Goal: Transaction & Acquisition: Subscribe to service/newsletter

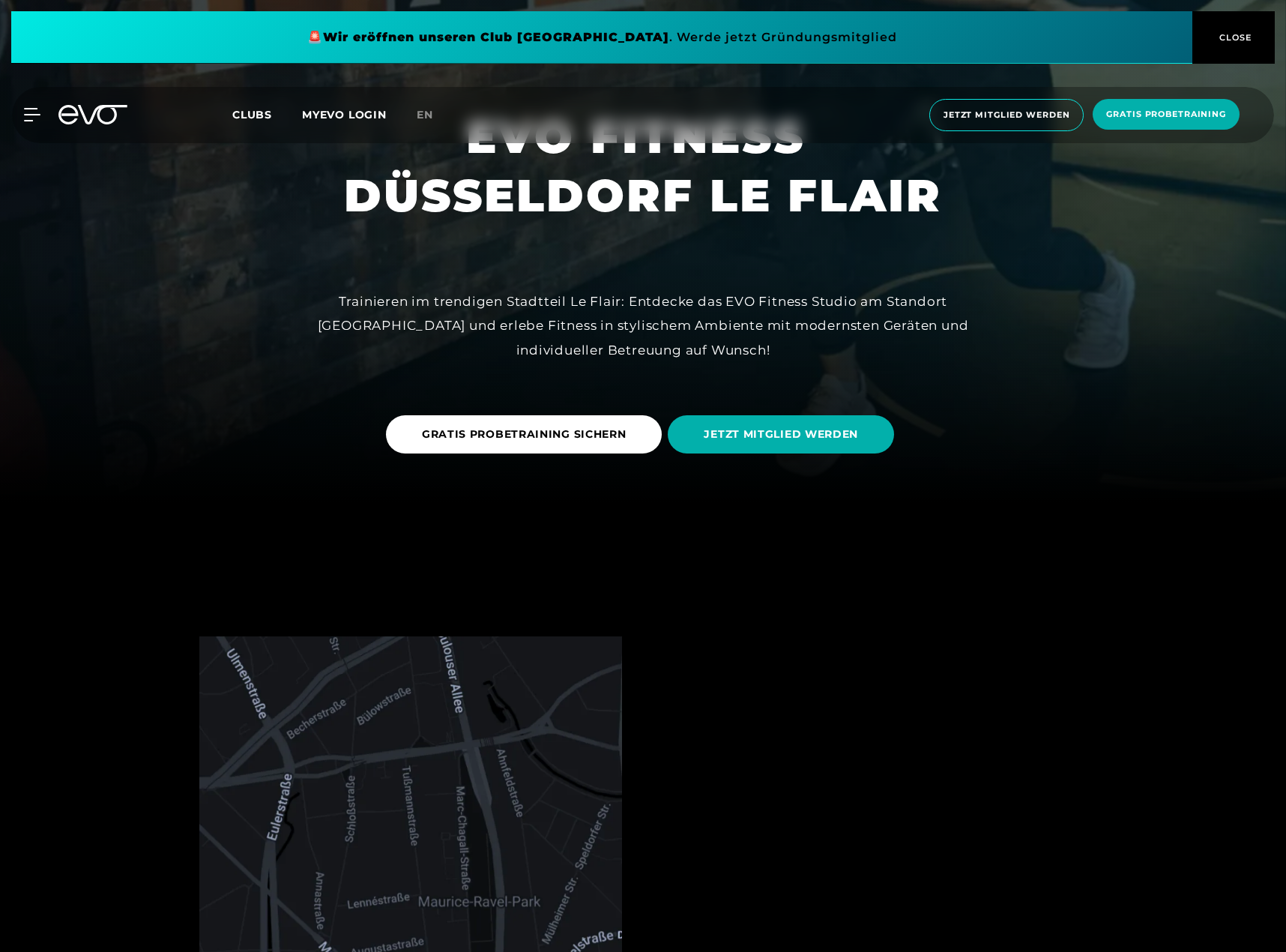
scroll to position [450, 0]
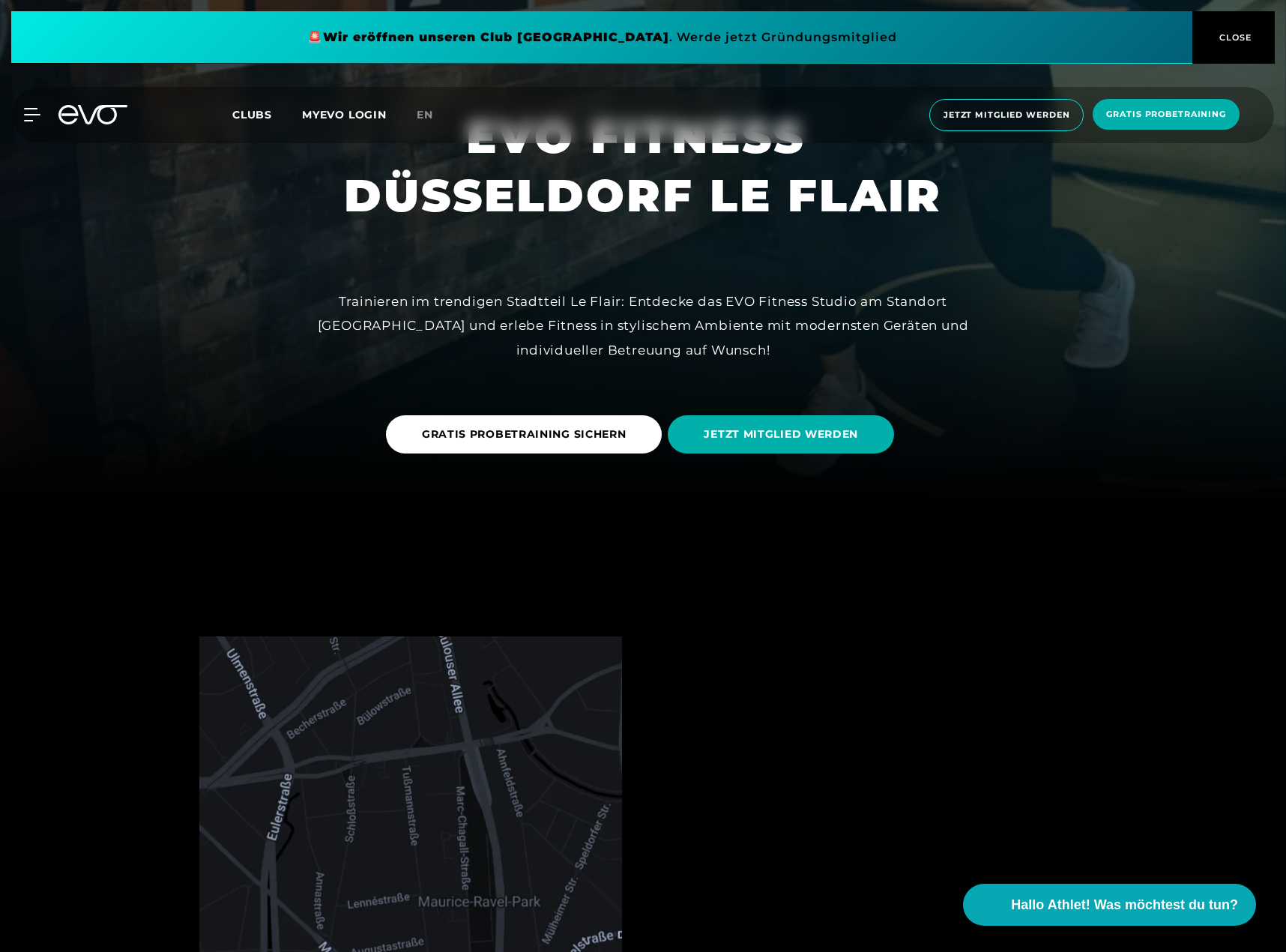
click at [995, 110] on span "Jetzt Mitglied werden" at bounding box center [1006, 115] width 126 height 13
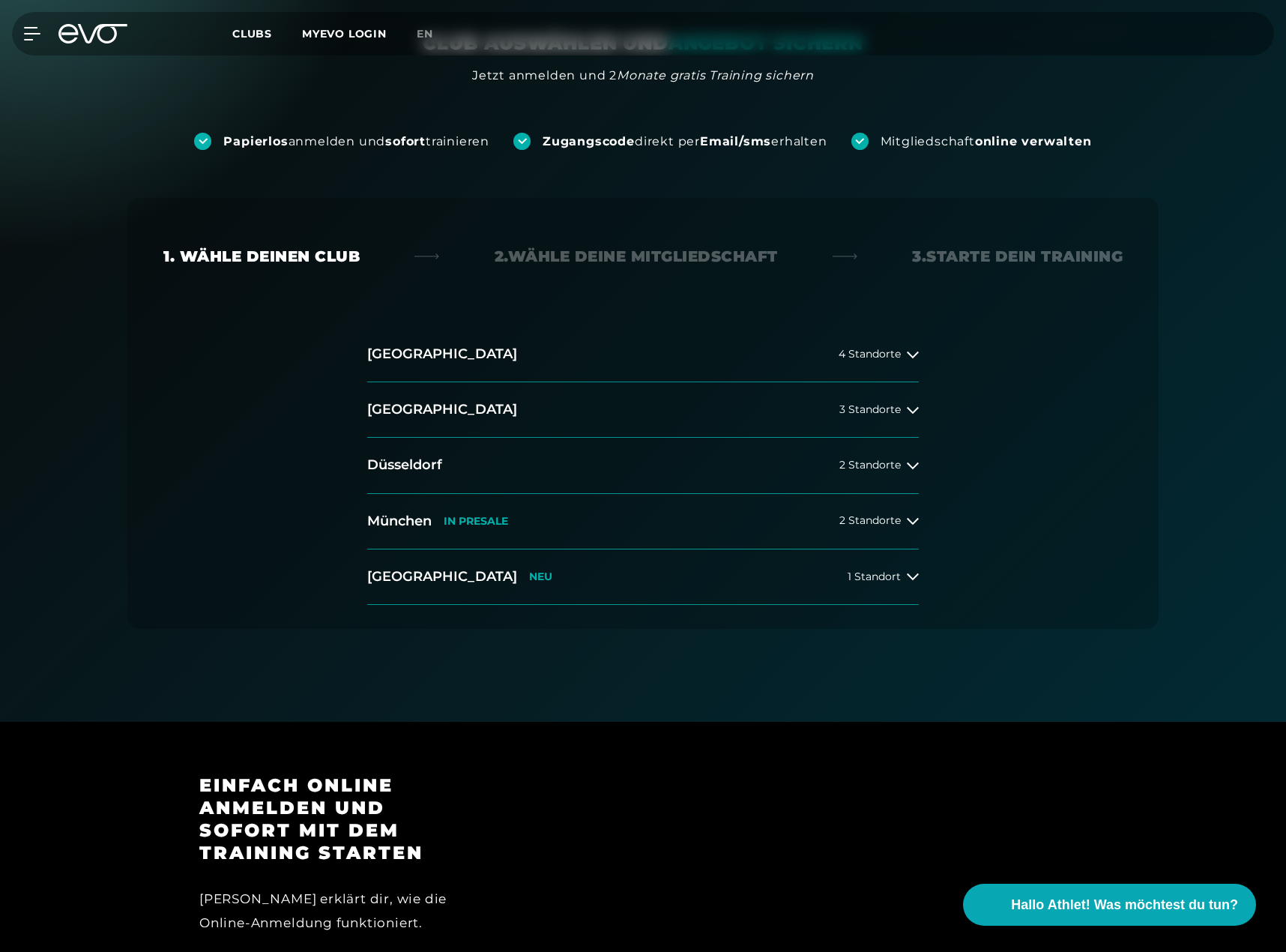
scroll to position [150, 0]
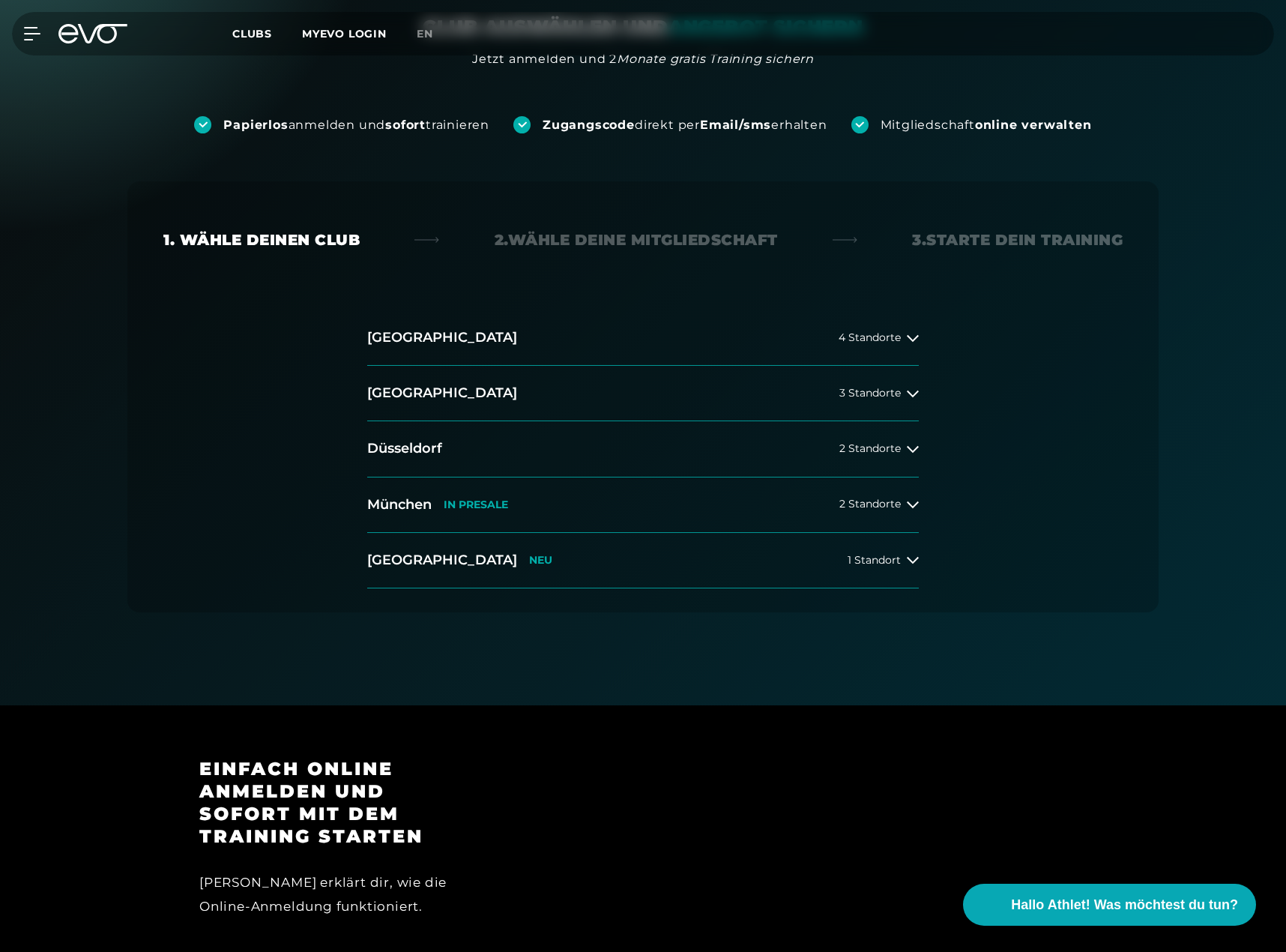
click at [692, 473] on button "Düsseldorf 2 Standorte" at bounding box center [643, 448] width 551 height 56
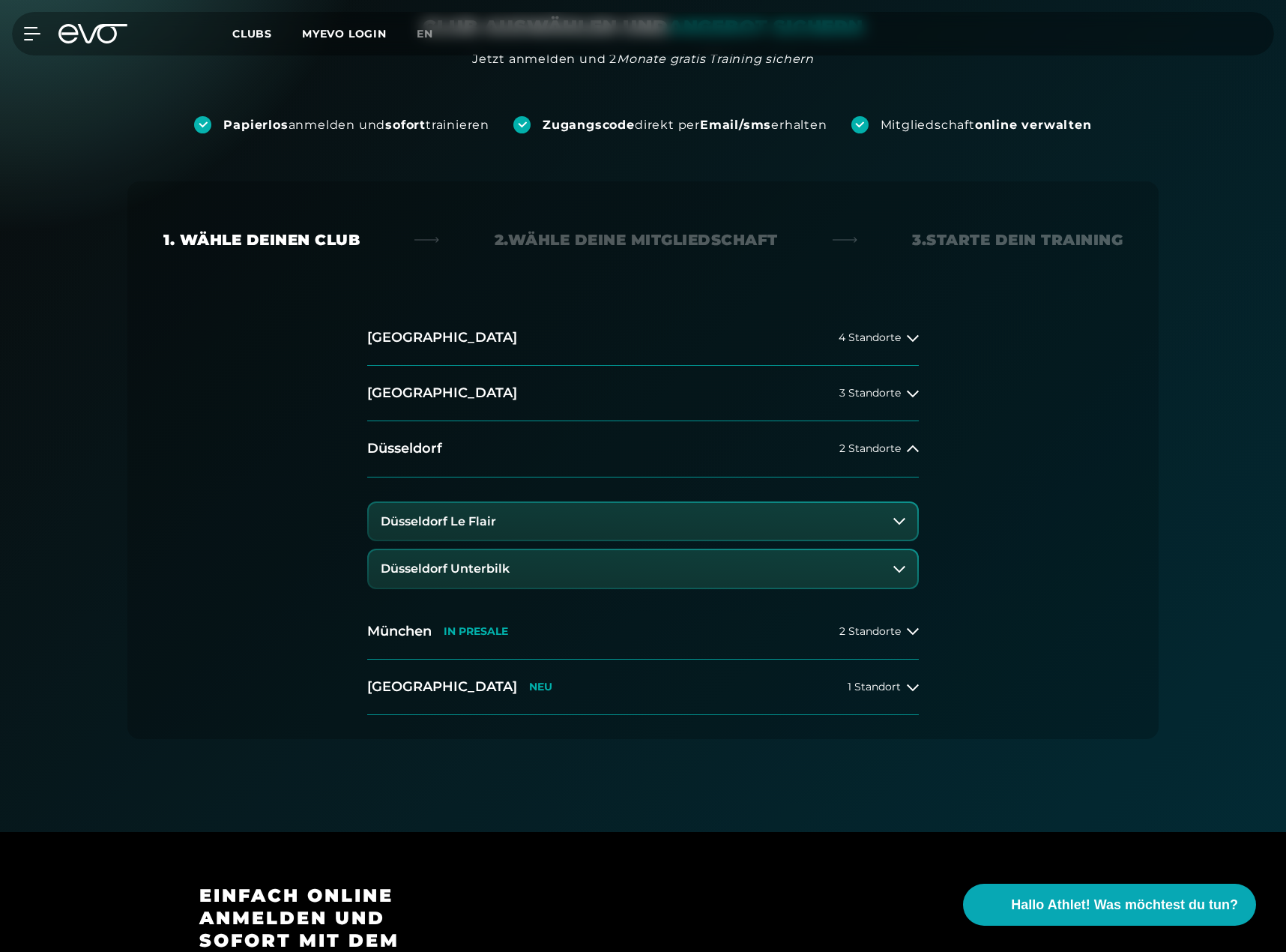
click at [568, 519] on button "Düsseldorf Le Flair" at bounding box center [643, 522] width 548 height 37
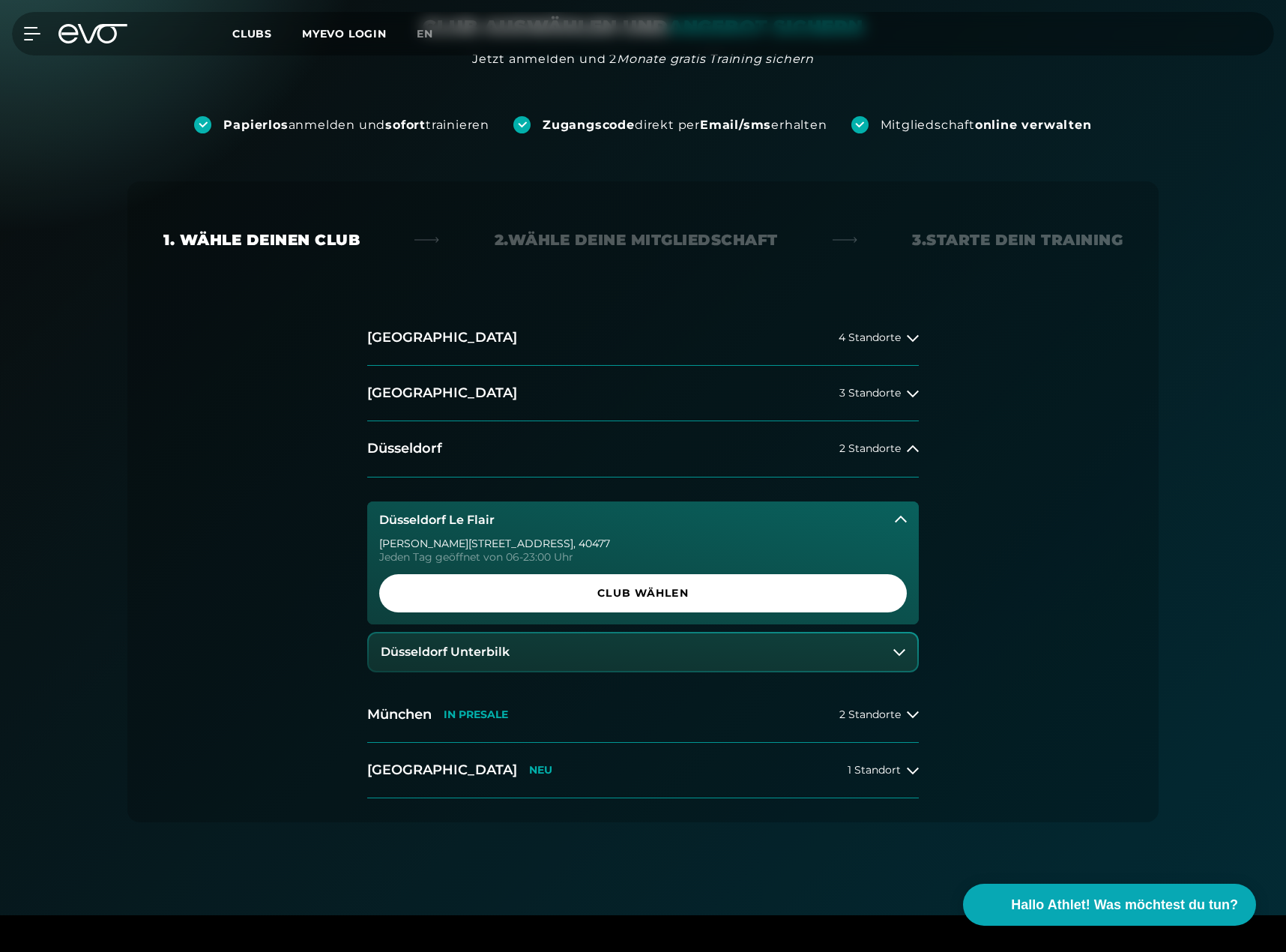
click at [642, 641] on button "Düsseldorf Unterbilk" at bounding box center [643, 652] width 548 height 37
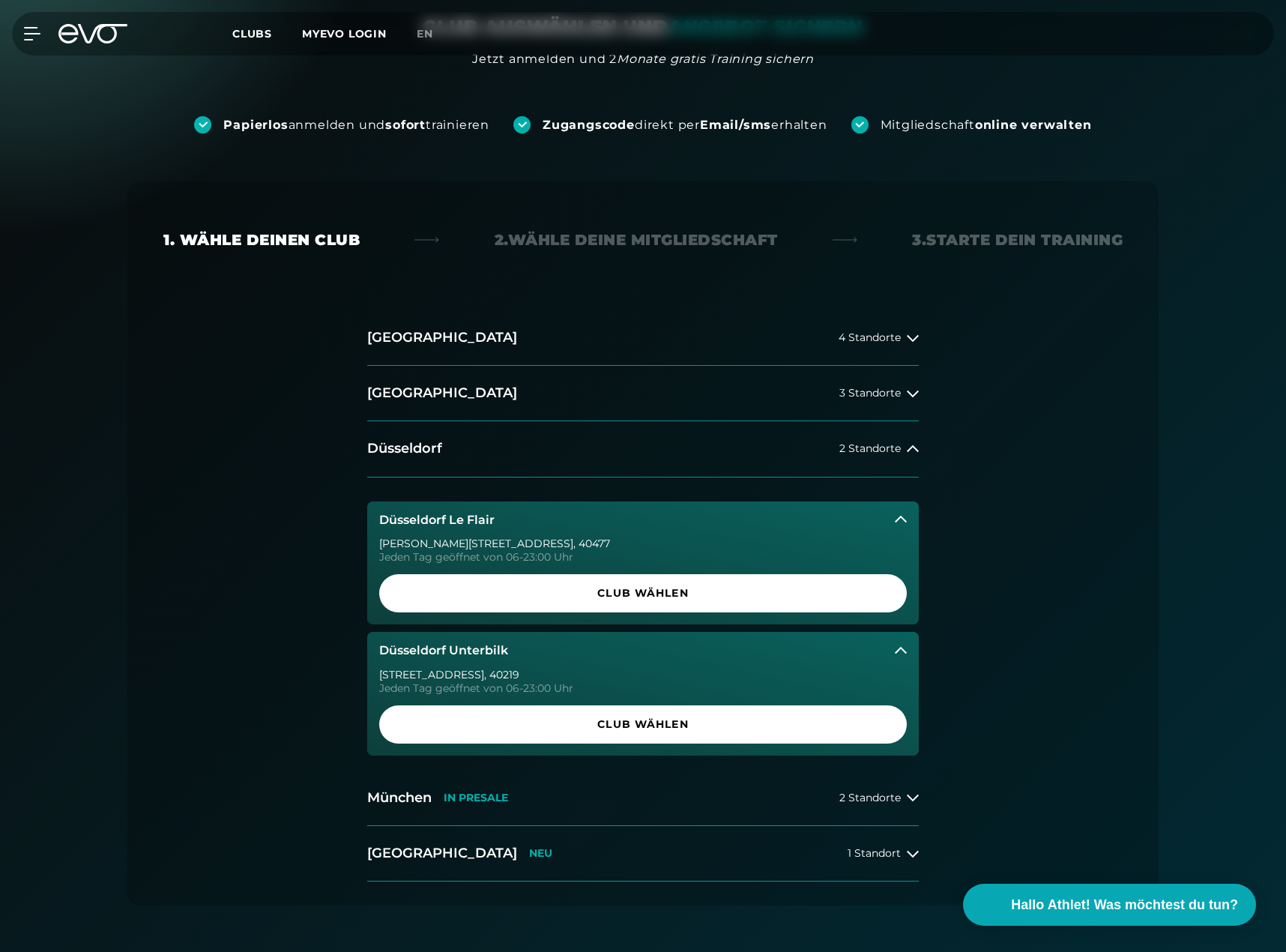
drag, startPoint x: 525, startPoint y: 653, endPoint x: 399, endPoint y: 426, distance: 259.6
click at [401, 447] on div "Düsseldorf 2 Standorte Düsseldorf Le Flair Marc-Chagall-Straße 2 , 40477 Jeden …" at bounding box center [643, 595] width 551 height 348
click at [522, 584] on link "Club wählen" at bounding box center [643, 592] width 527 height 38
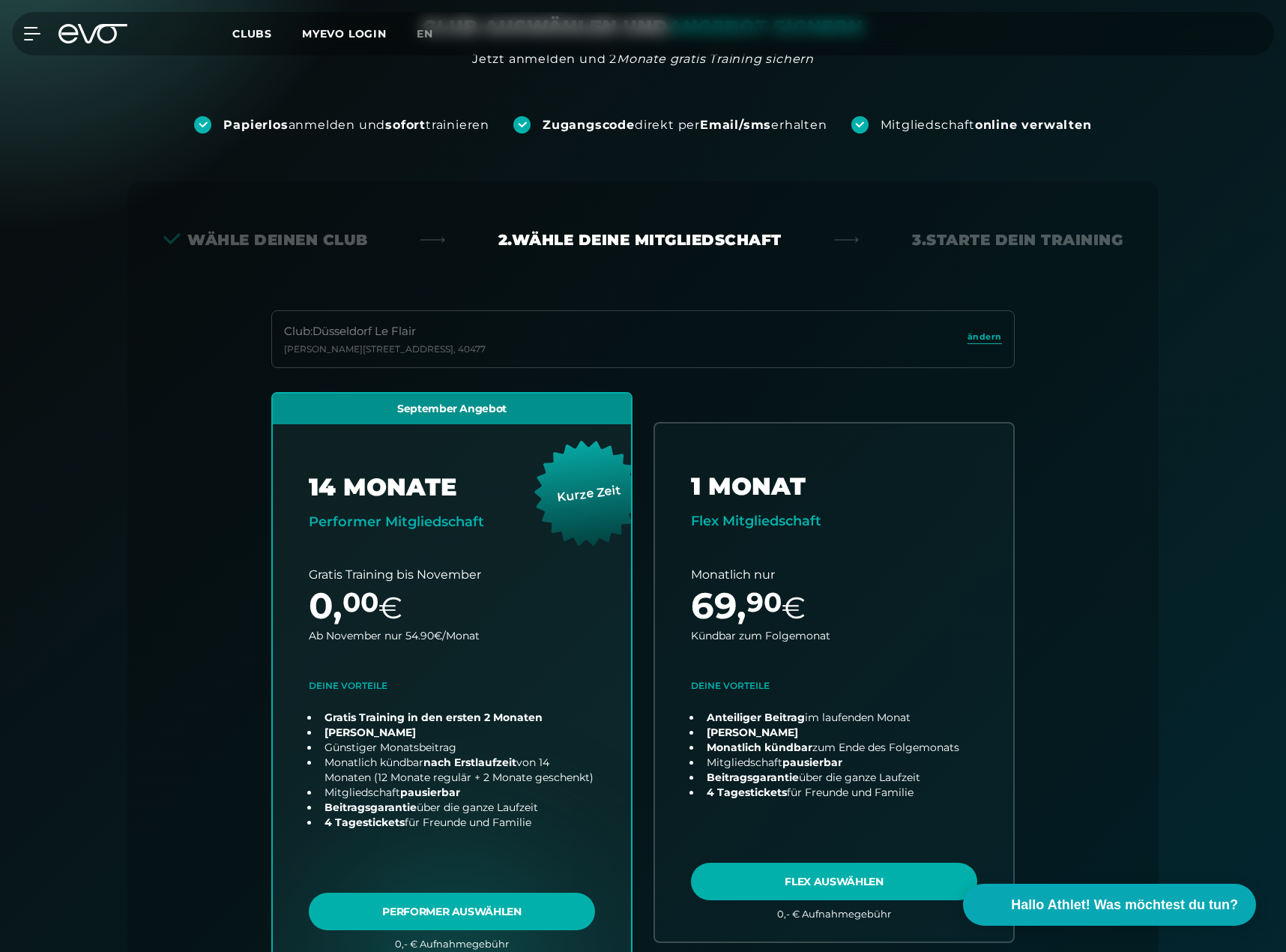
scroll to position [331, 0]
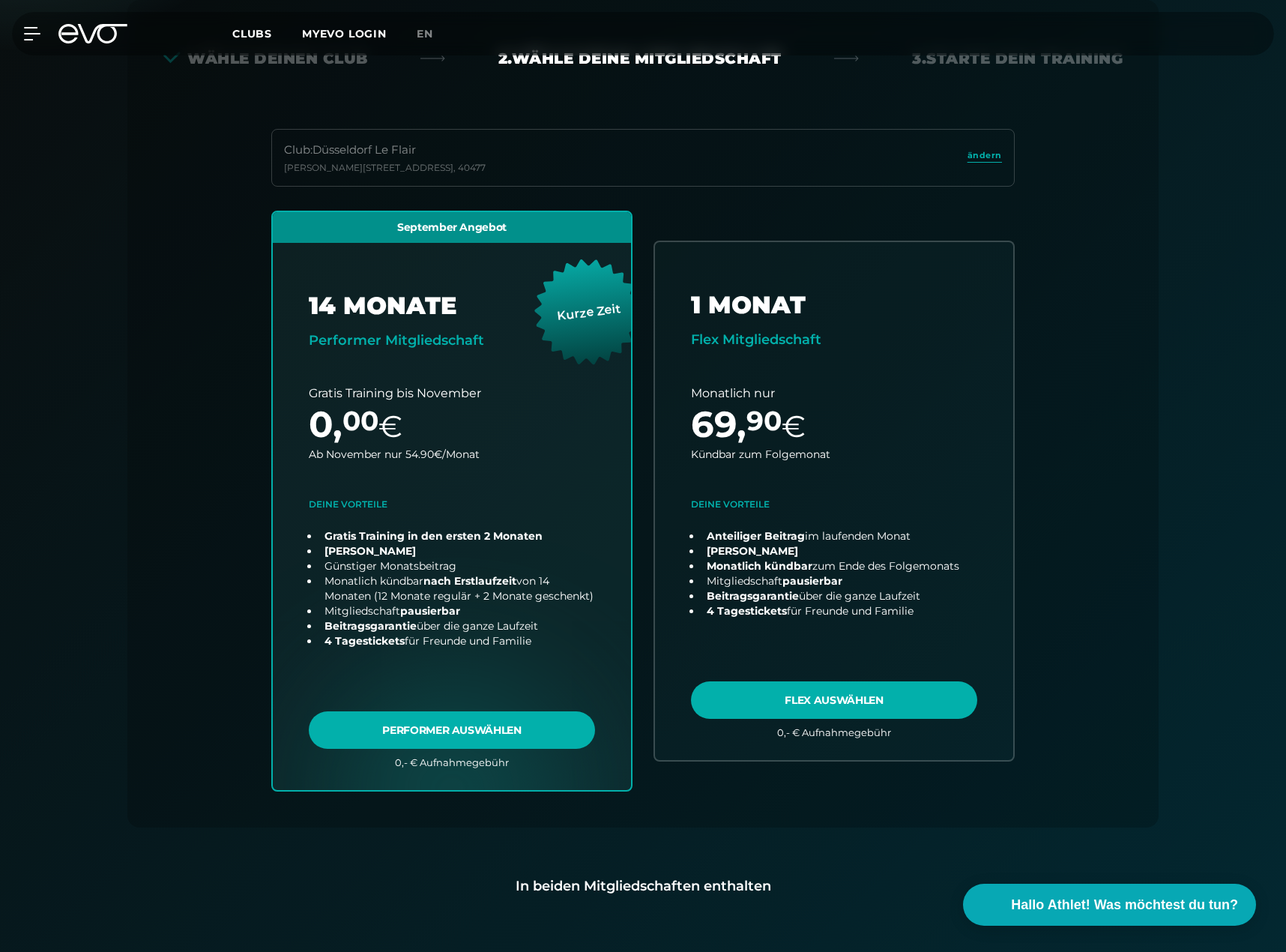
click at [861, 73] on div "Wähle deinen Club 2. Wähle deine Mitgliedschaft 3. Starte dein Training Club : …" at bounding box center [643, 414] width 1031 height 827
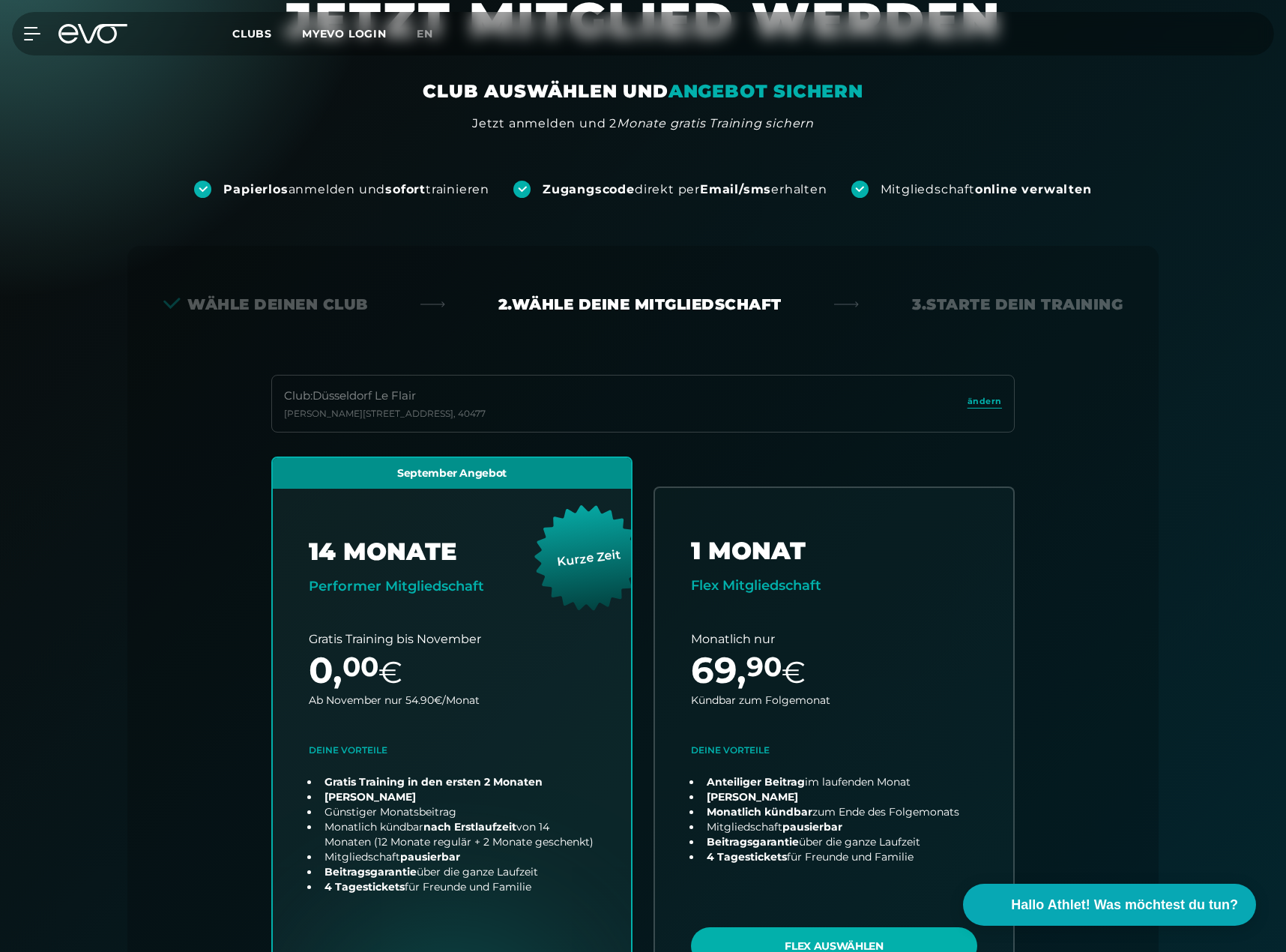
scroll to position [0, 0]
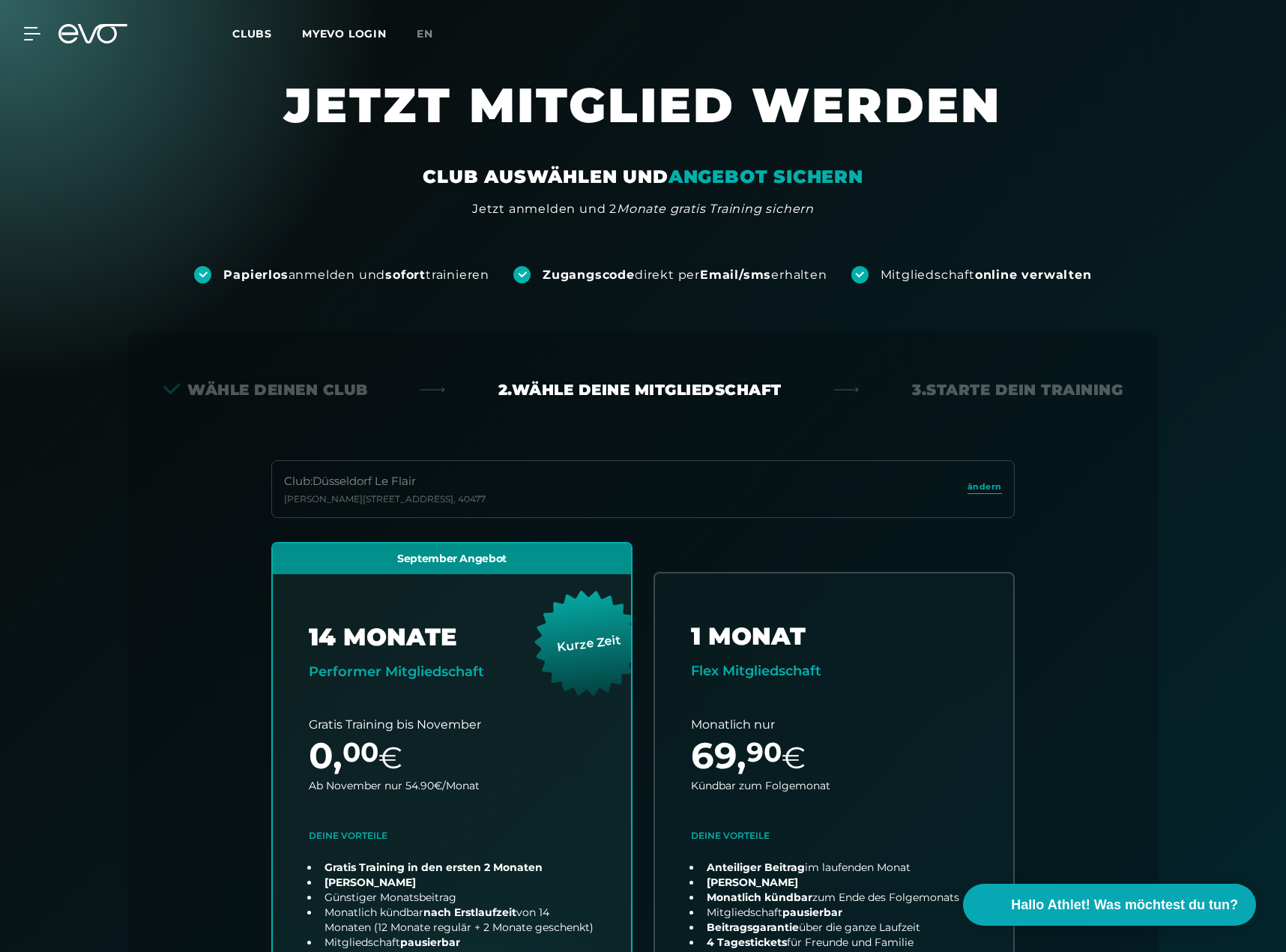
click at [273, 40] on div "Clubs MYEVO LOGIN" at bounding box center [324, 34] width 185 height 17
click at [252, 27] on span "Clubs" at bounding box center [252, 33] width 40 height 14
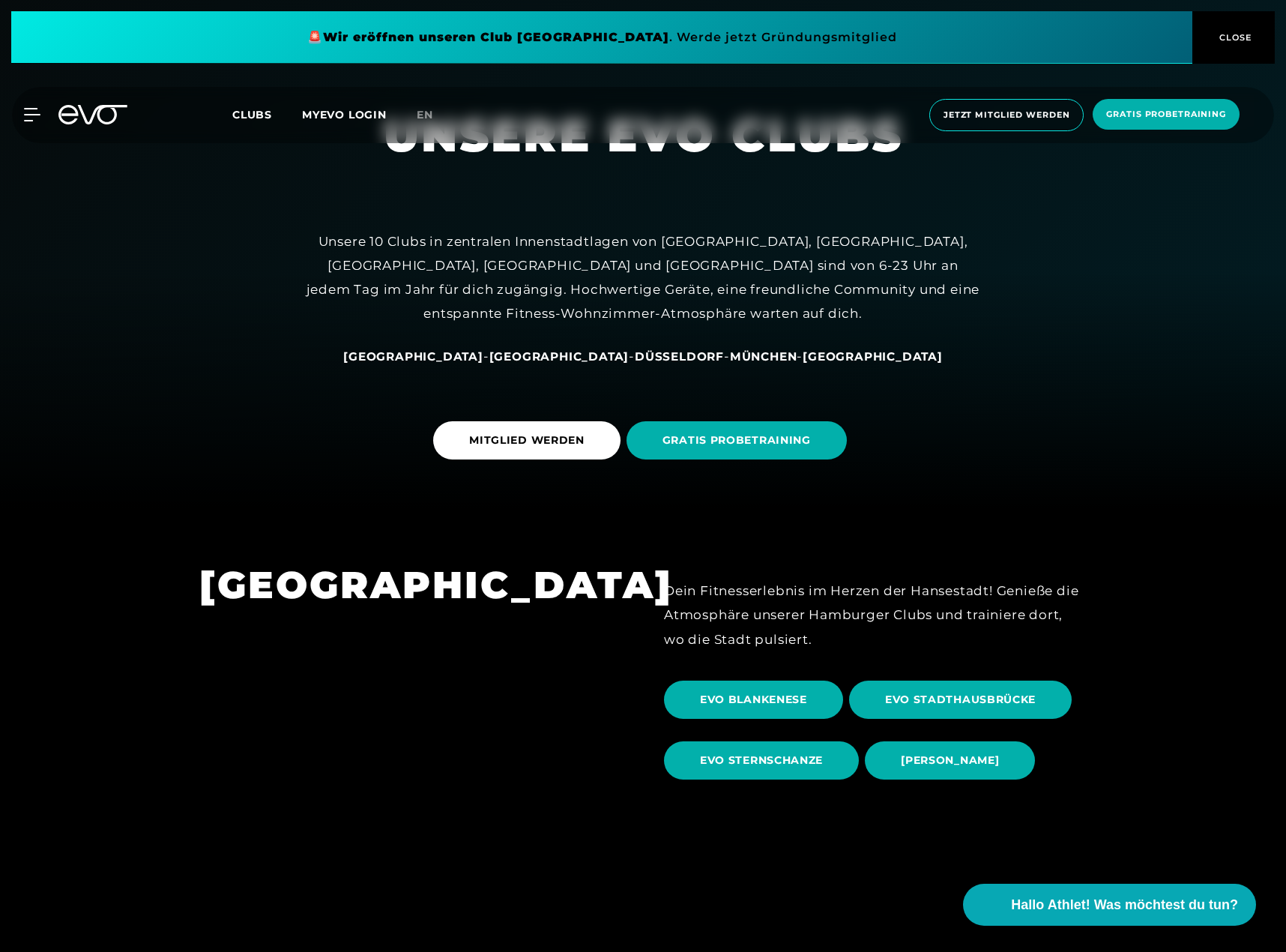
scroll to position [600, 0]
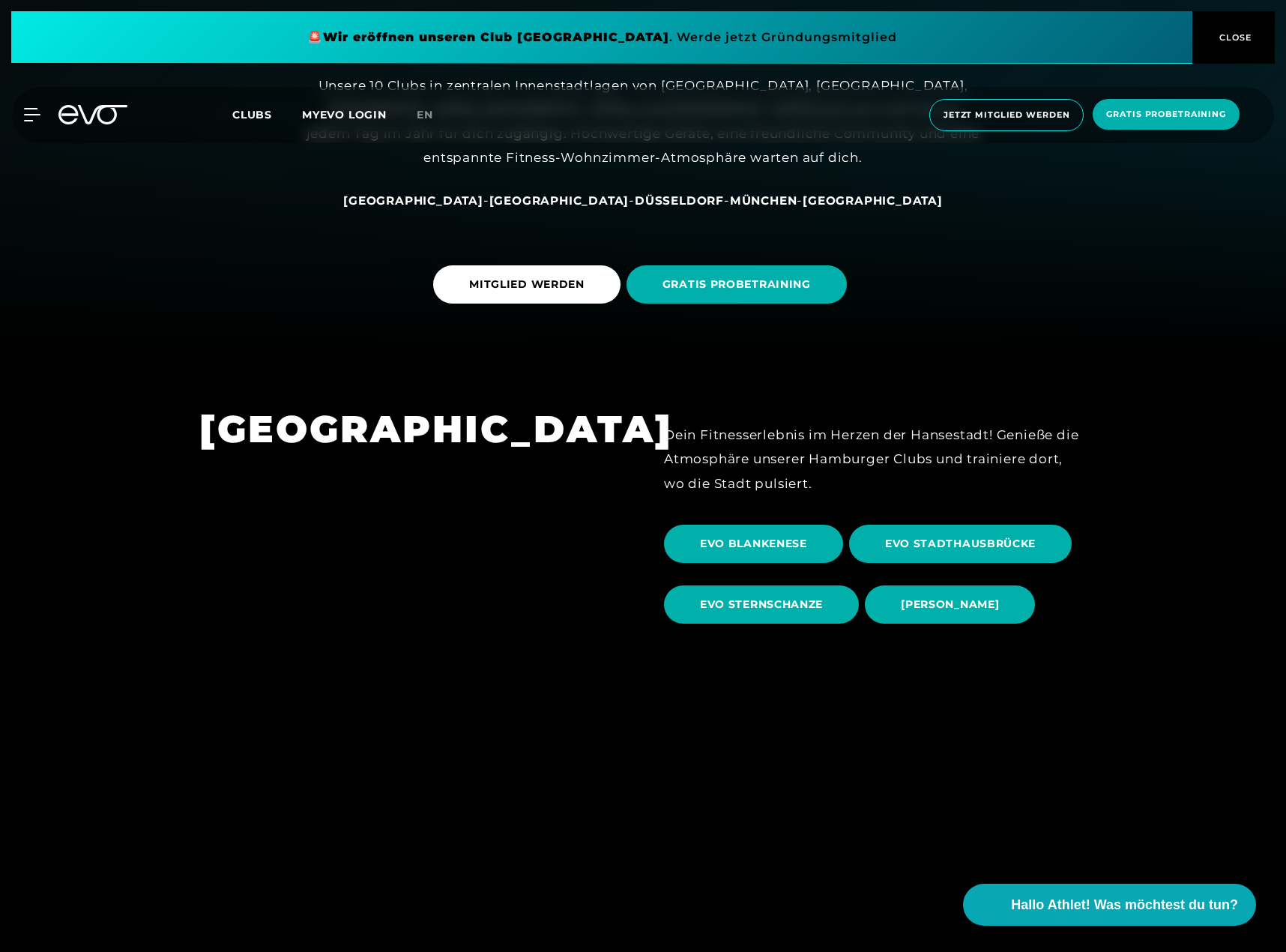
click at [635, 196] on span "Düsseldorf" at bounding box center [679, 201] width 89 height 15
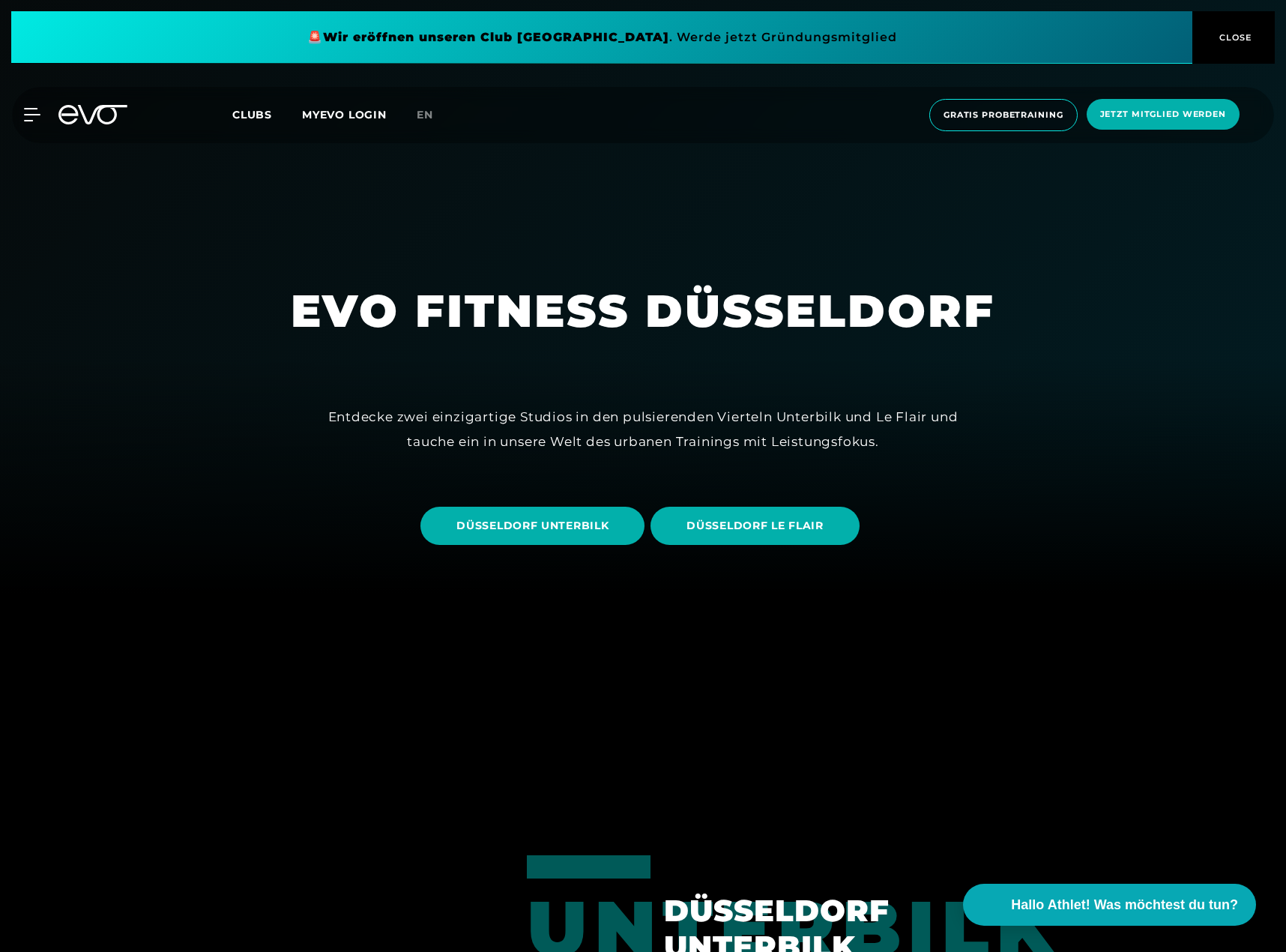
scroll to position [375, 0]
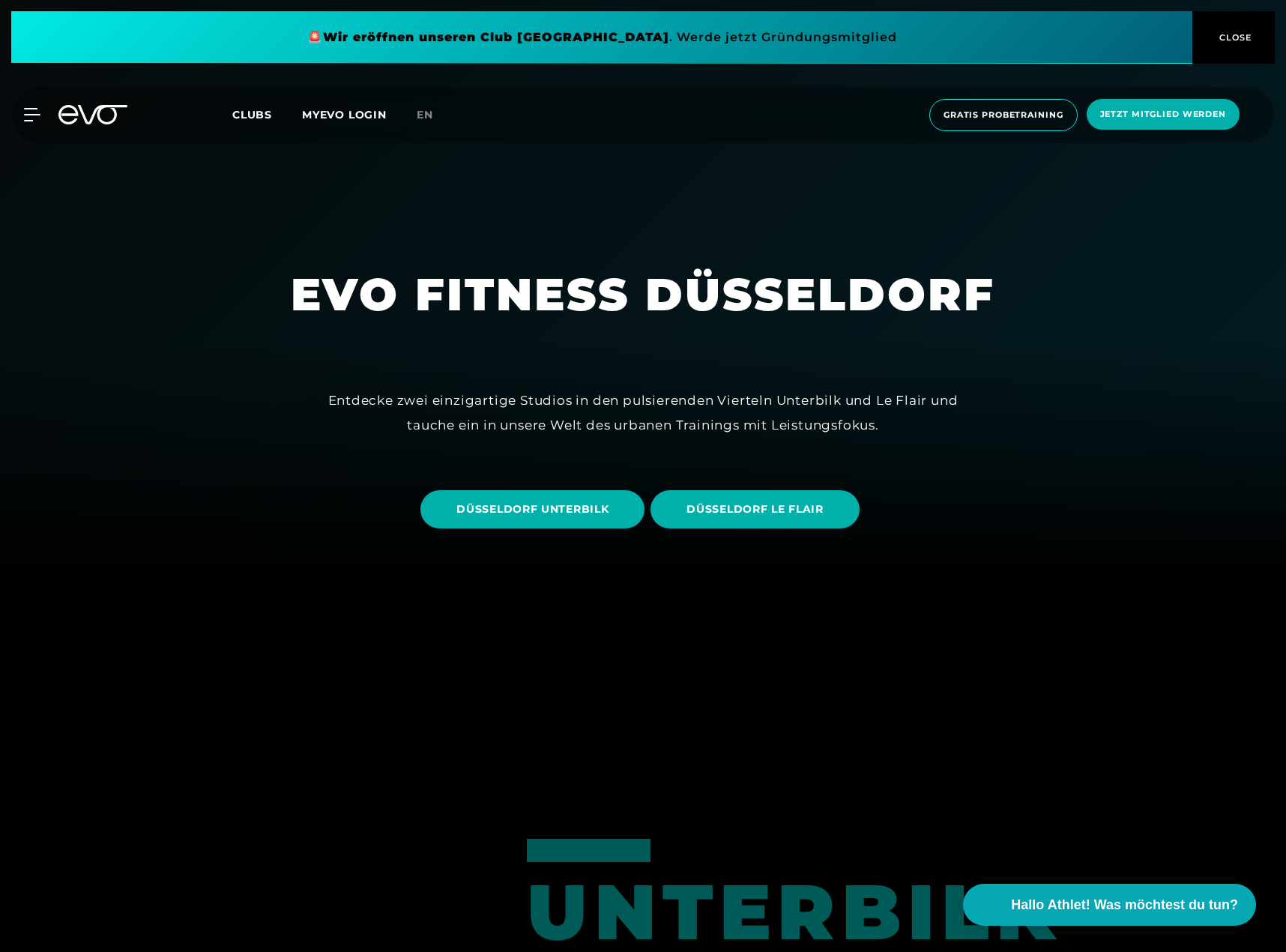
click at [755, 511] on span "DÜSSELDORF LE FLAIR" at bounding box center [755, 509] width 136 height 16
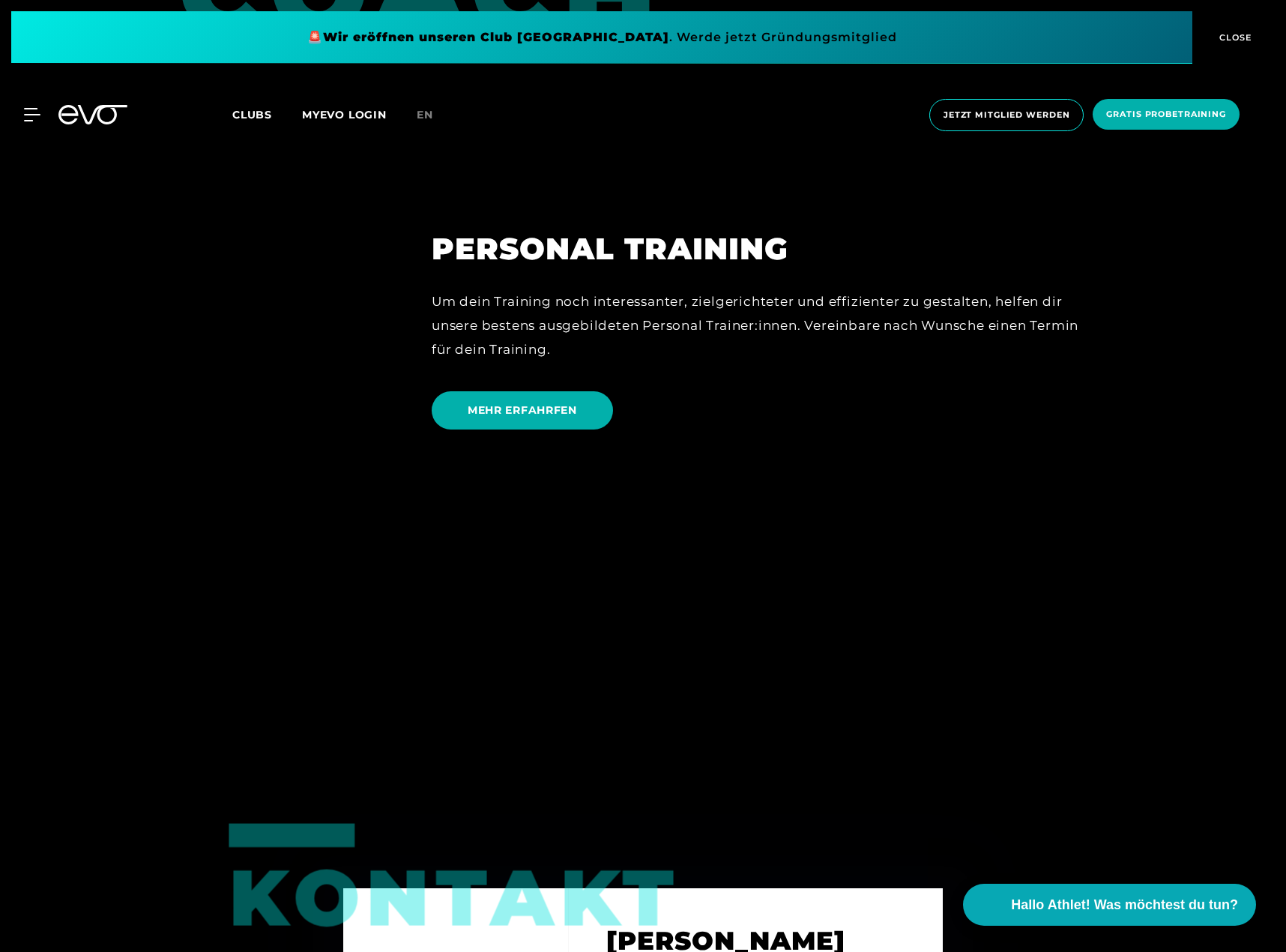
scroll to position [4122, 0]
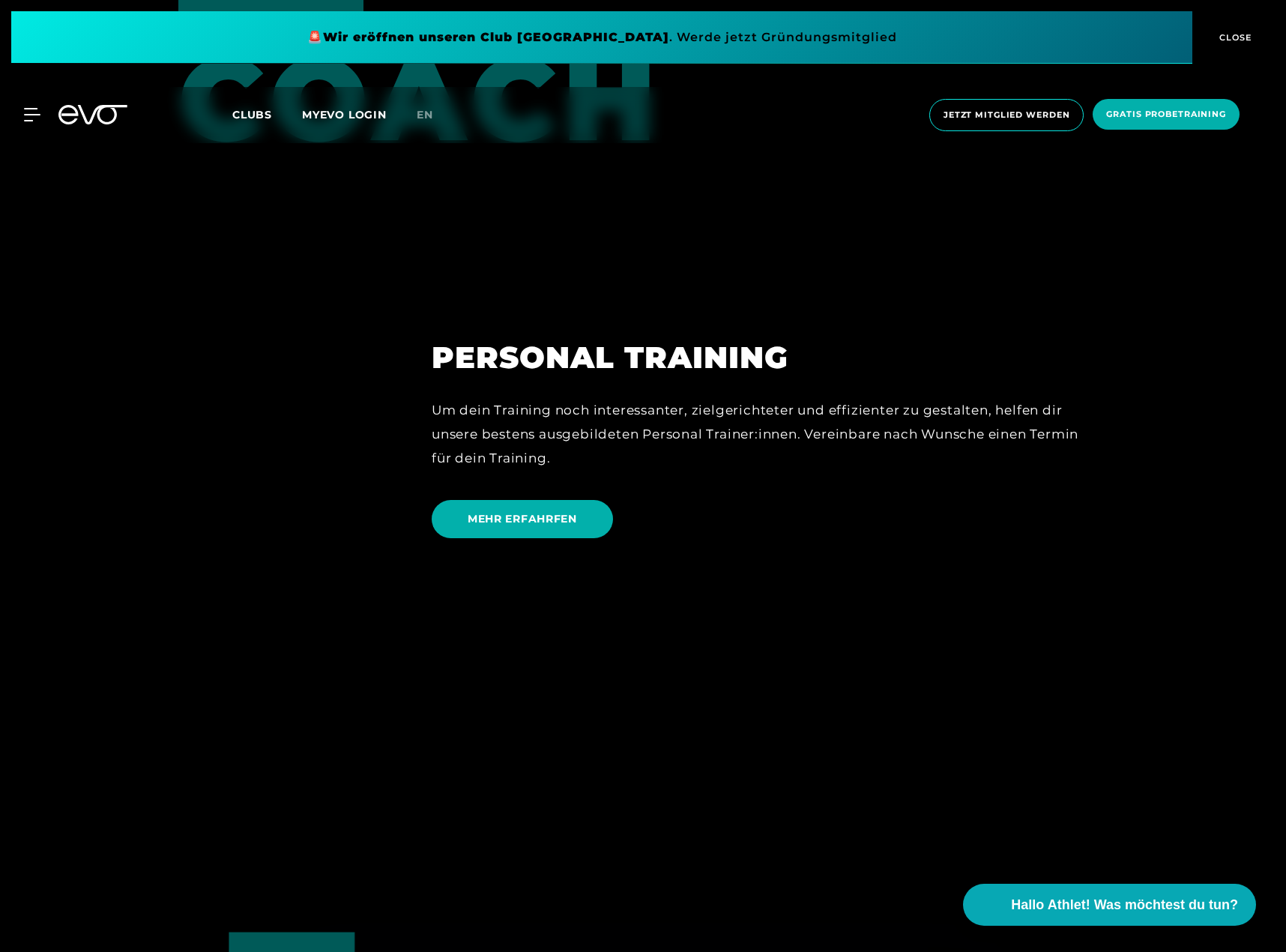
click at [540, 570] on div at bounding box center [643, 268] width 1286 height 952
click at [539, 522] on span "MEHR ERFAHRFEN" at bounding box center [522, 519] width 110 height 16
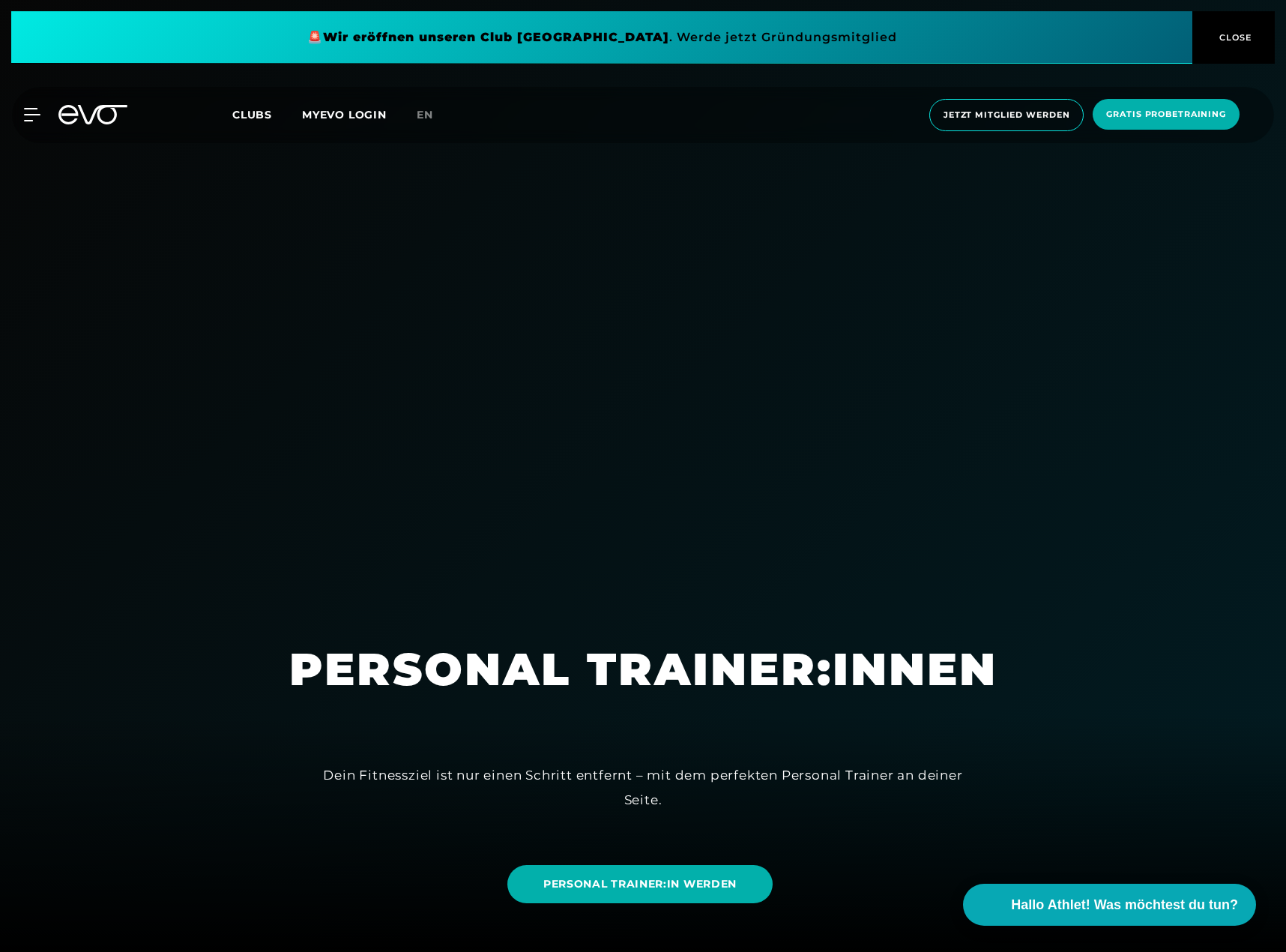
scroll to position [225, 0]
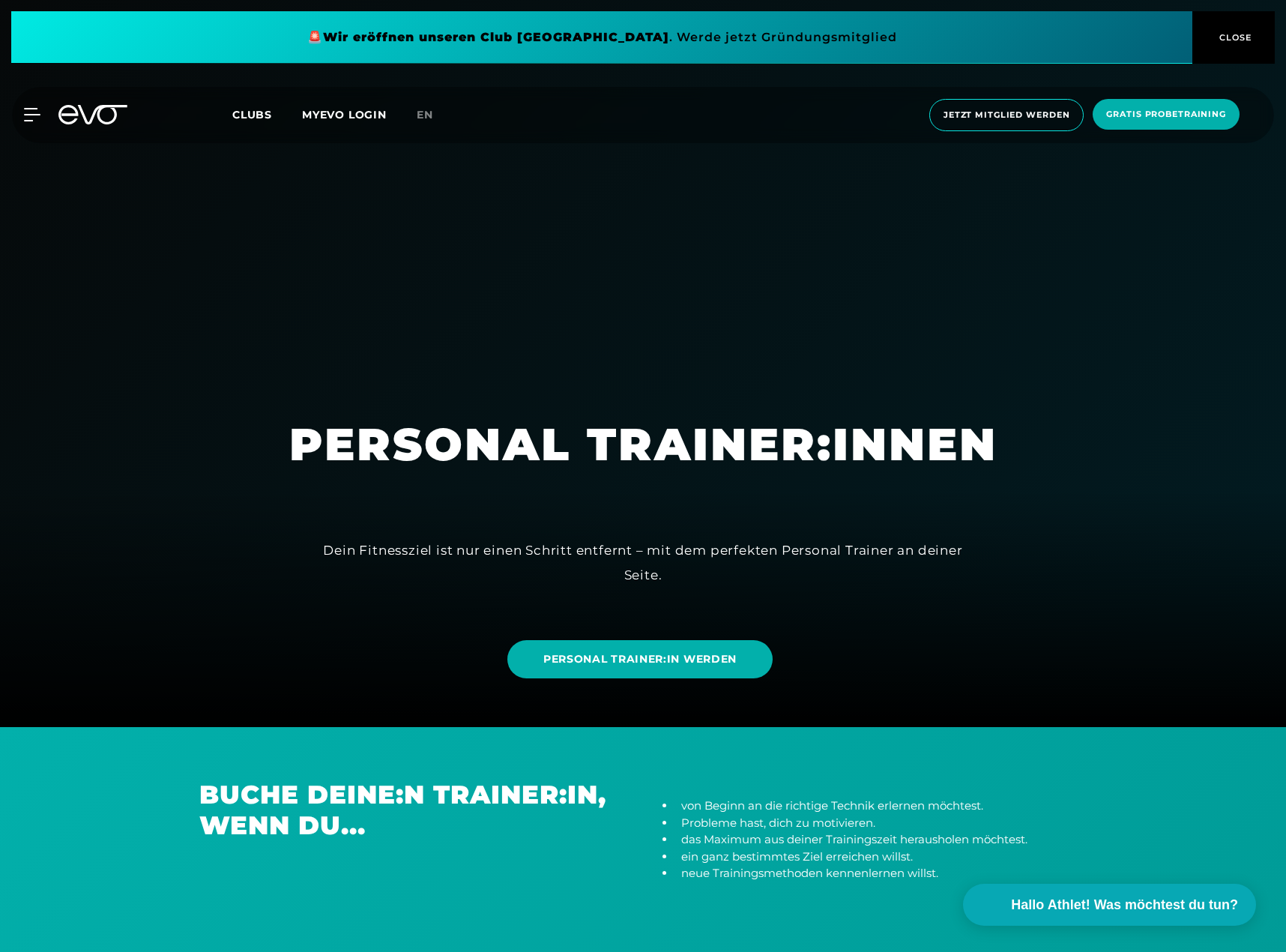
click at [659, 717] on div at bounding box center [643, 251] width 1286 height 952
click at [655, 654] on span "PERSONAL TRAINER:IN WERDEN" at bounding box center [640, 659] width 194 height 16
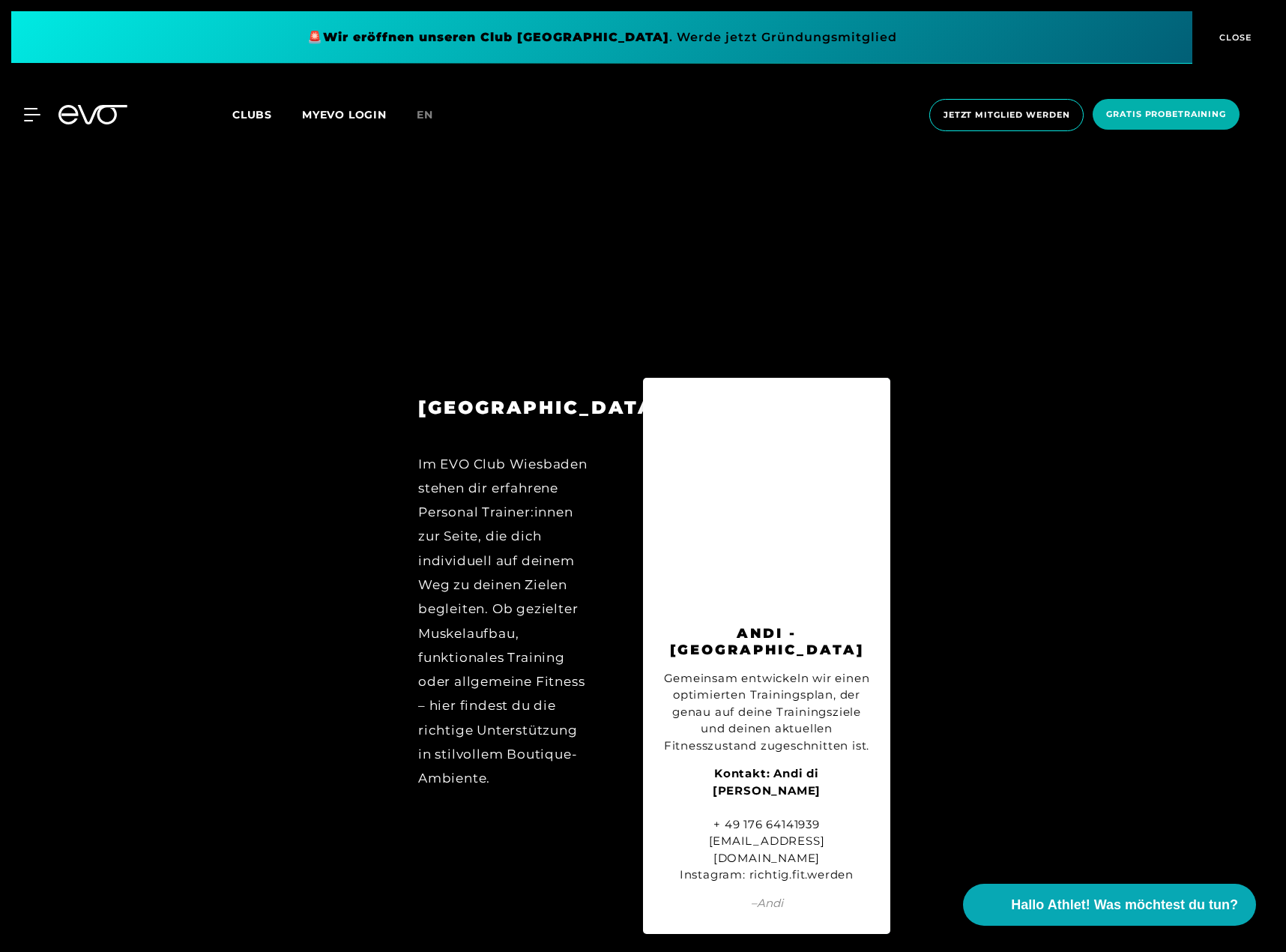
scroll to position [8441, 0]
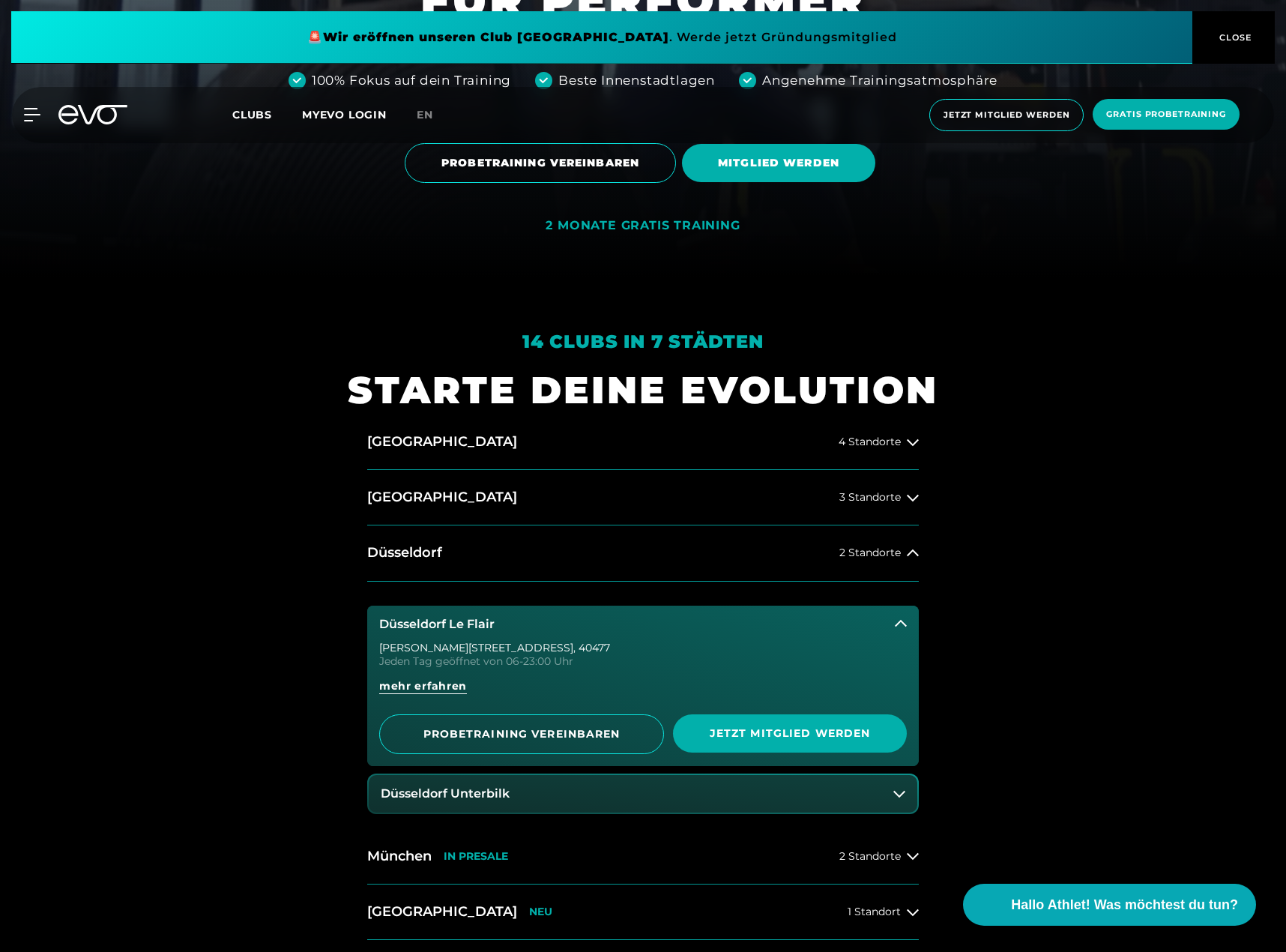
scroll to position [974, 0]
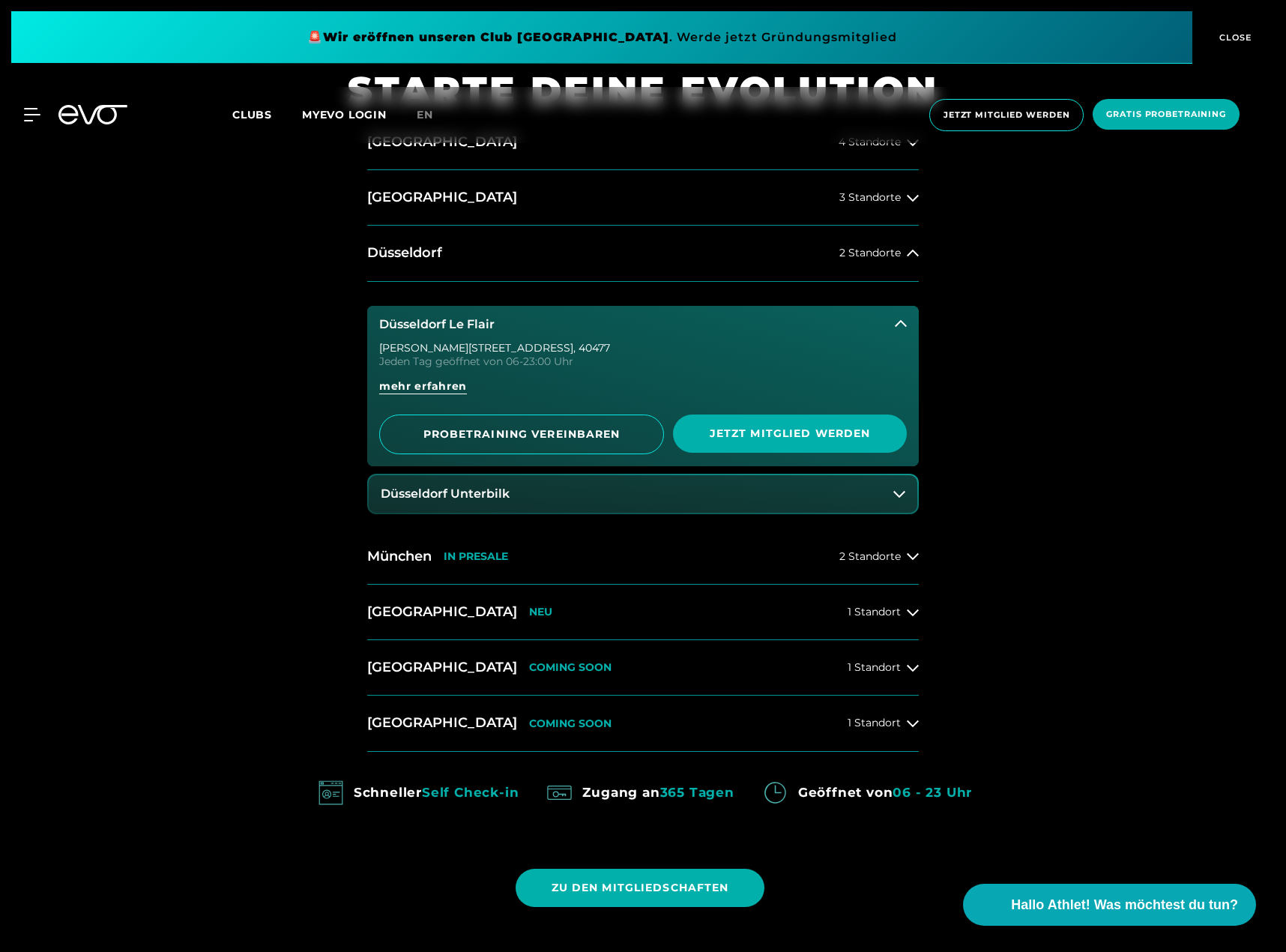
click at [798, 434] on span "Jetzt Mitglied werden" at bounding box center [789, 434] width 162 height 16
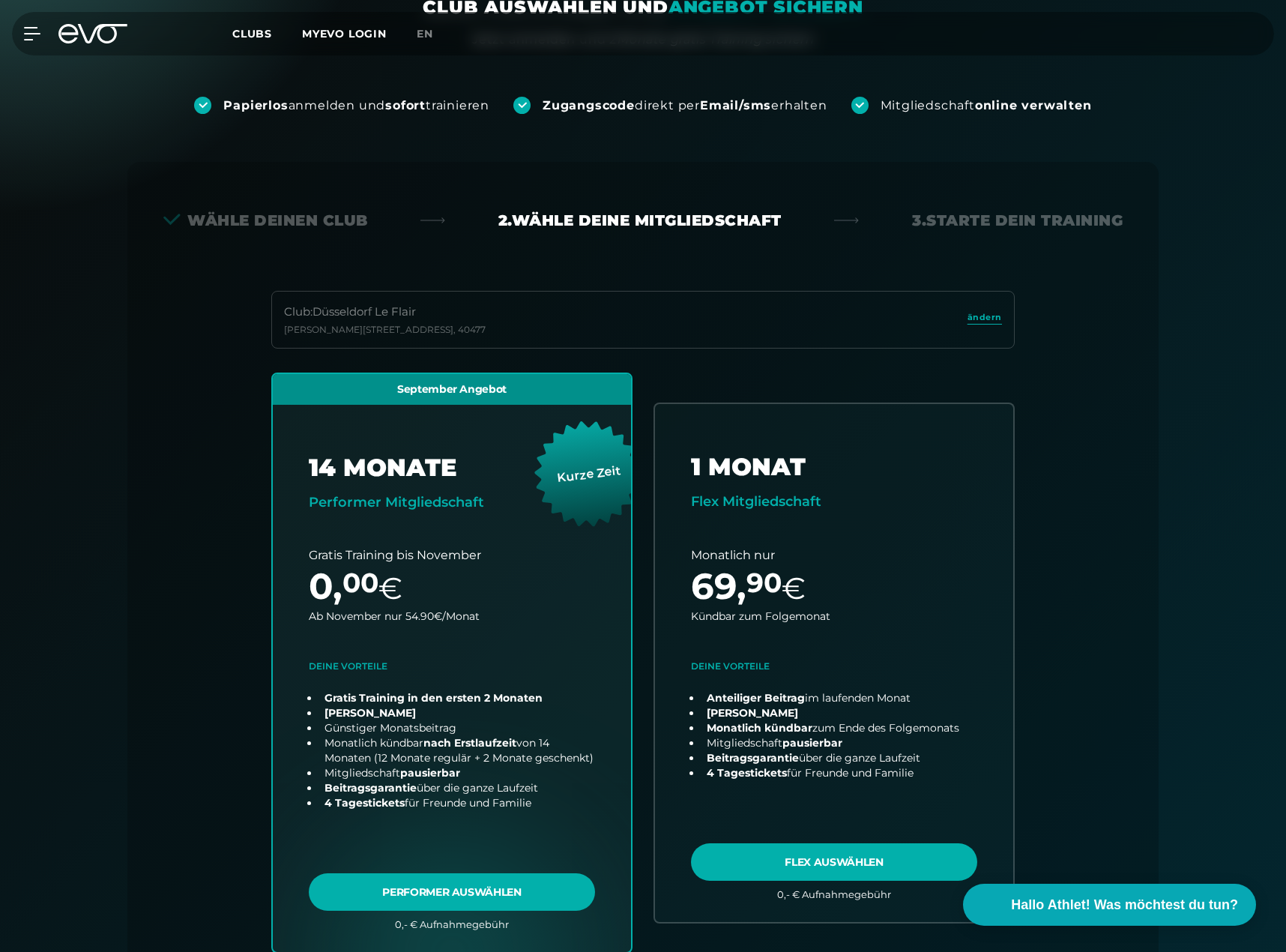
scroll to position [106, 0]
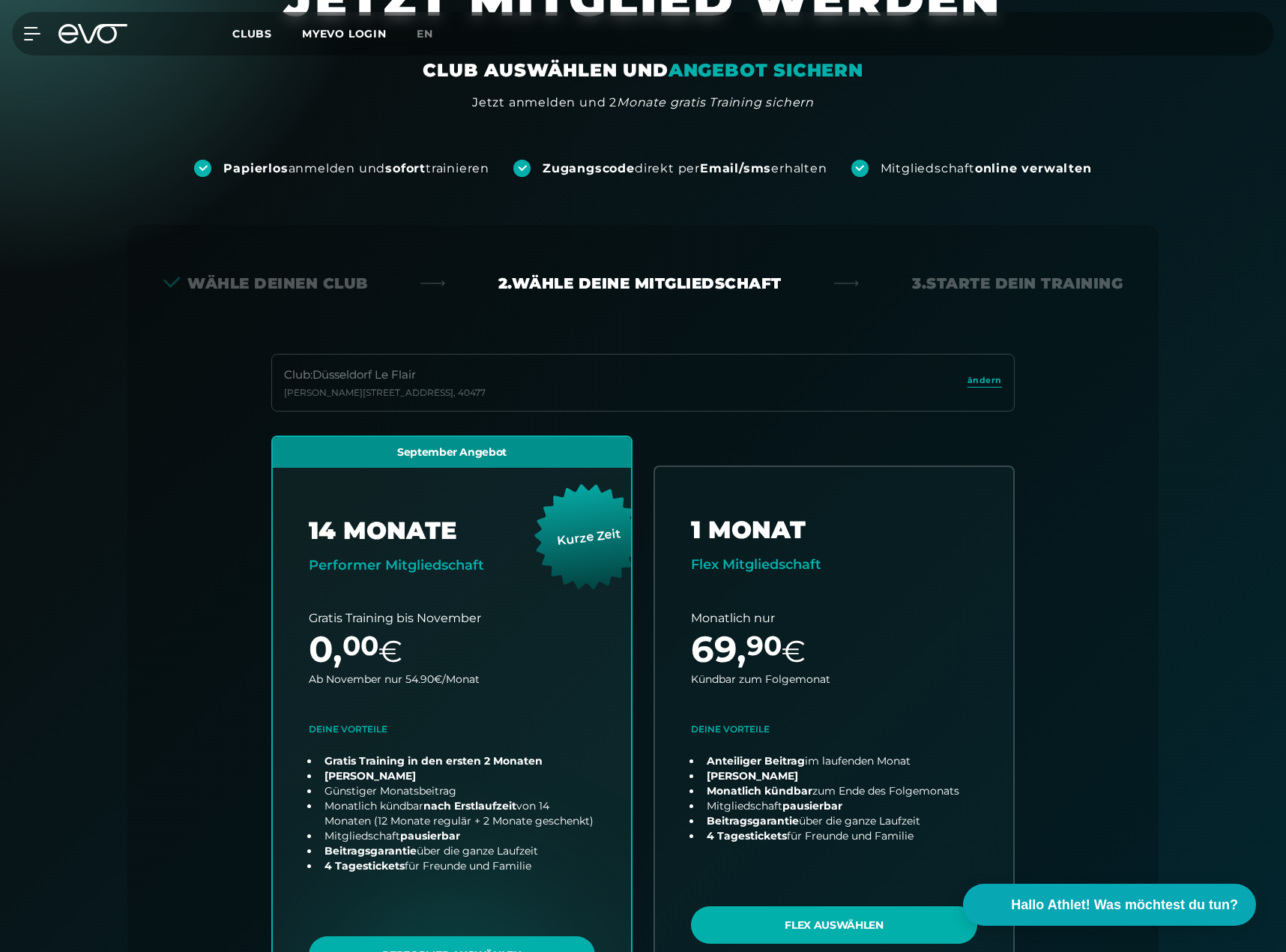
click at [526, 379] on div "Club : [GEOGRAPHIC_DATA] Le Flair [PERSON_NAME][STREET_ADDRESS]" at bounding box center [643, 383] width 743 height 58
